Goal: Find specific page/section: Find specific page/section

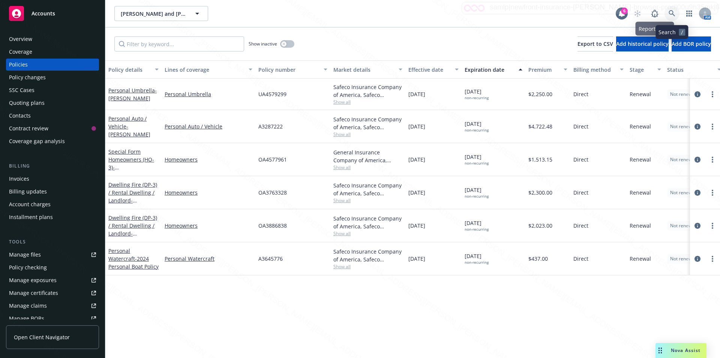
click at [674, 11] on icon at bounding box center [672, 13] width 7 height 7
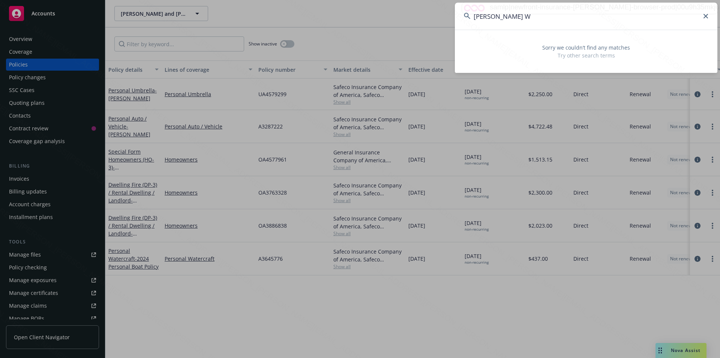
type input "[PERSON_NAME] W"
